Goal: Navigation & Orientation: Go to known website

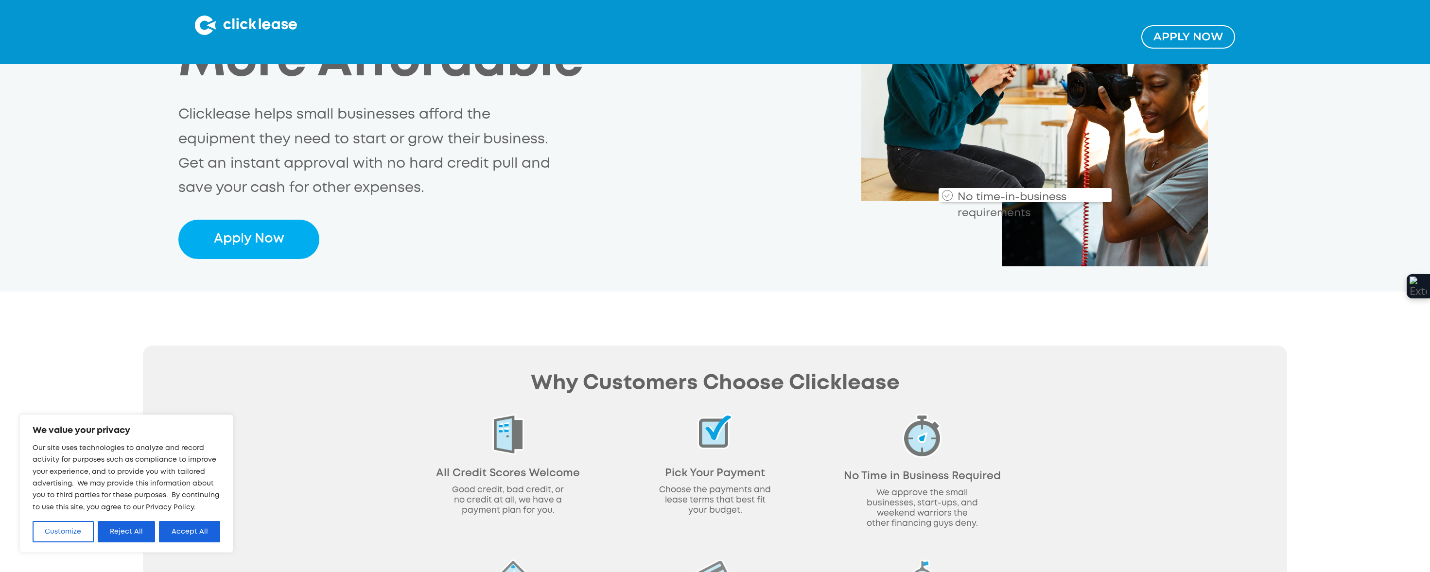
scroll to position [292, 0]
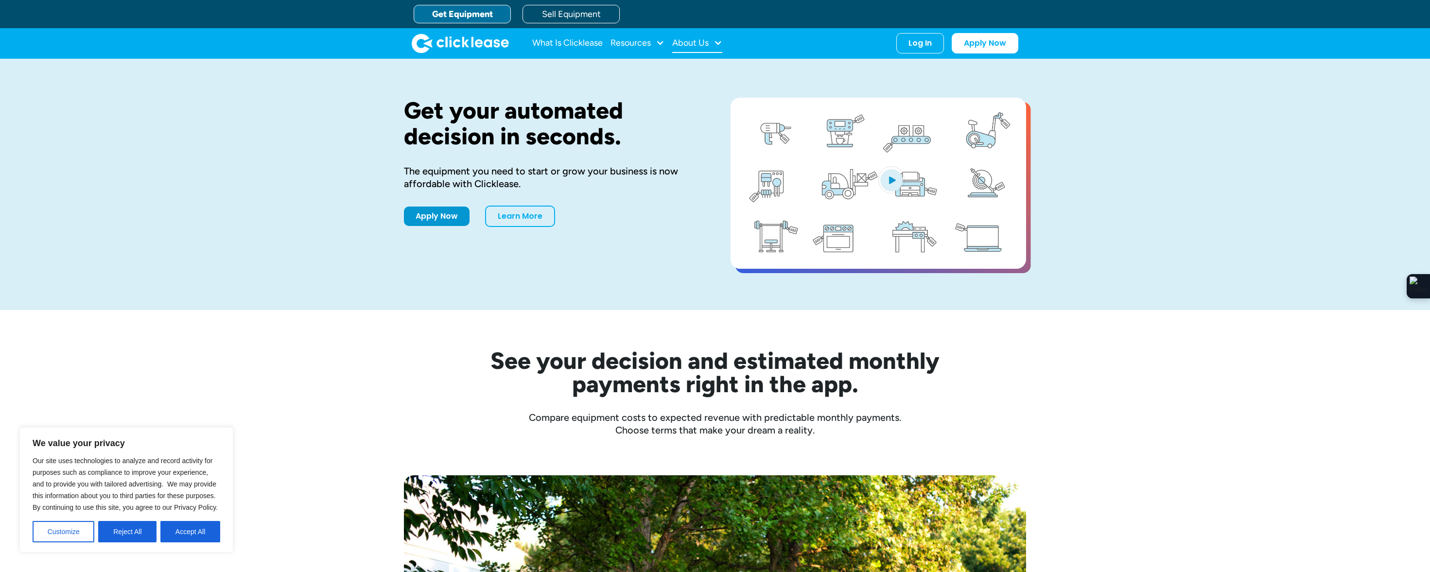
click at [680, 43] on div "About Us" at bounding box center [690, 43] width 36 height 0
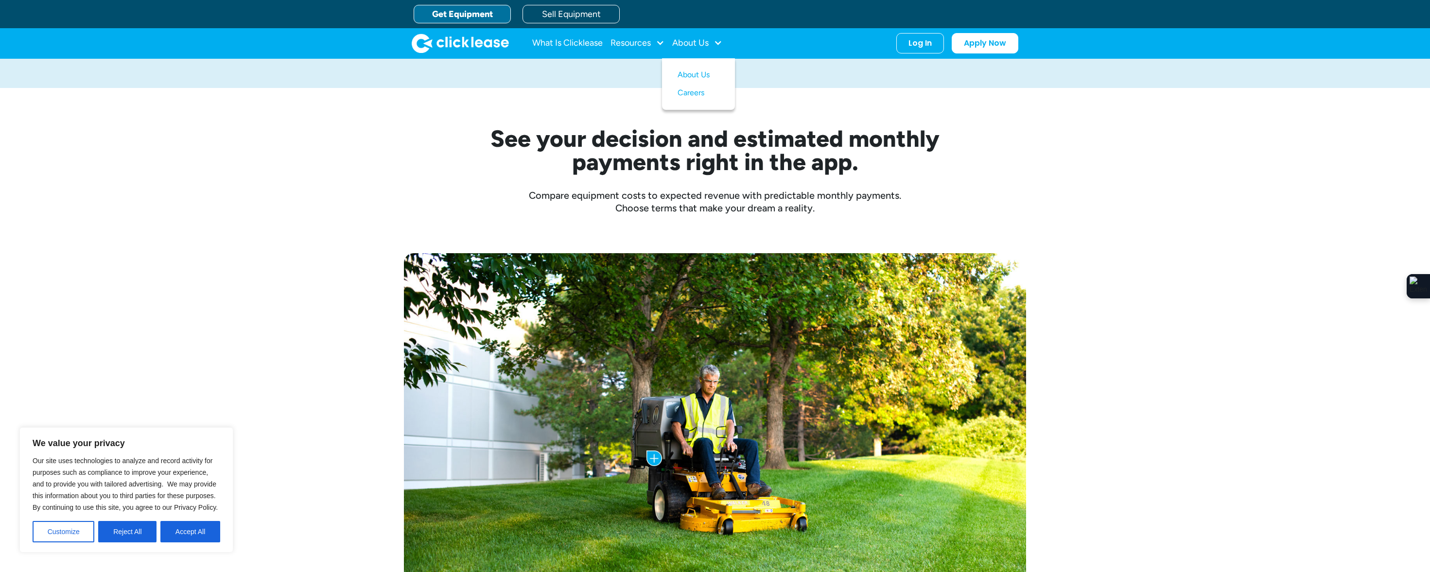
scroll to position [194, 0]
